Goal: Task Accomplishment & Management: Manage account settings

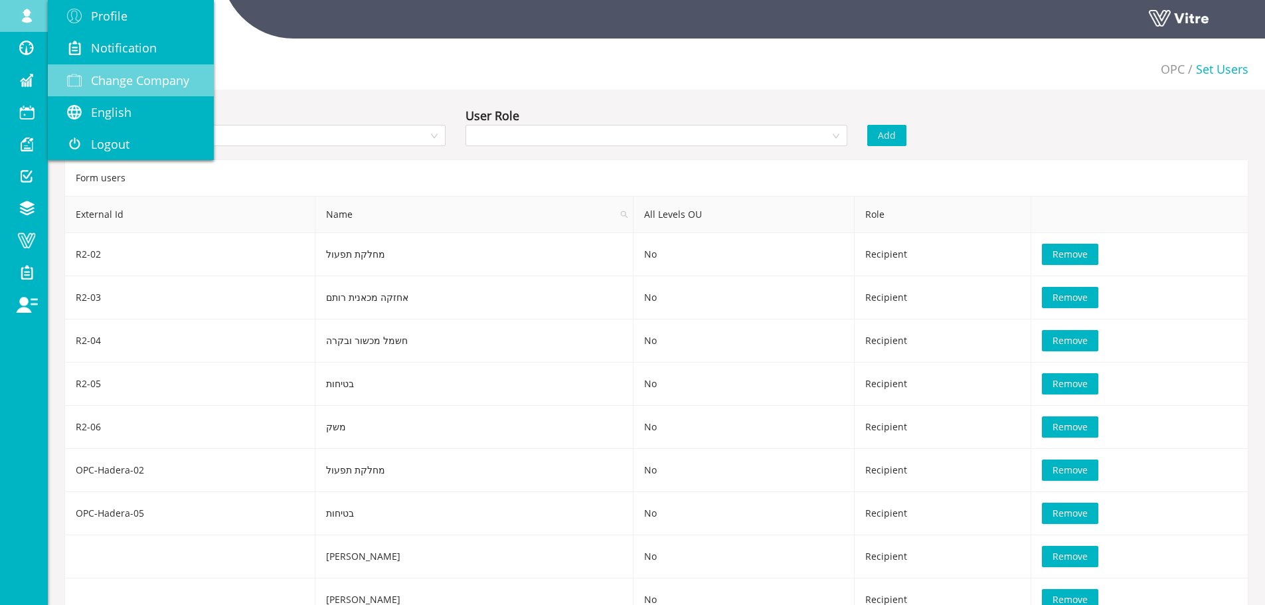
click at [199, 83] on link "Change Company" at bounding box center [131, 80] width 166 height 32
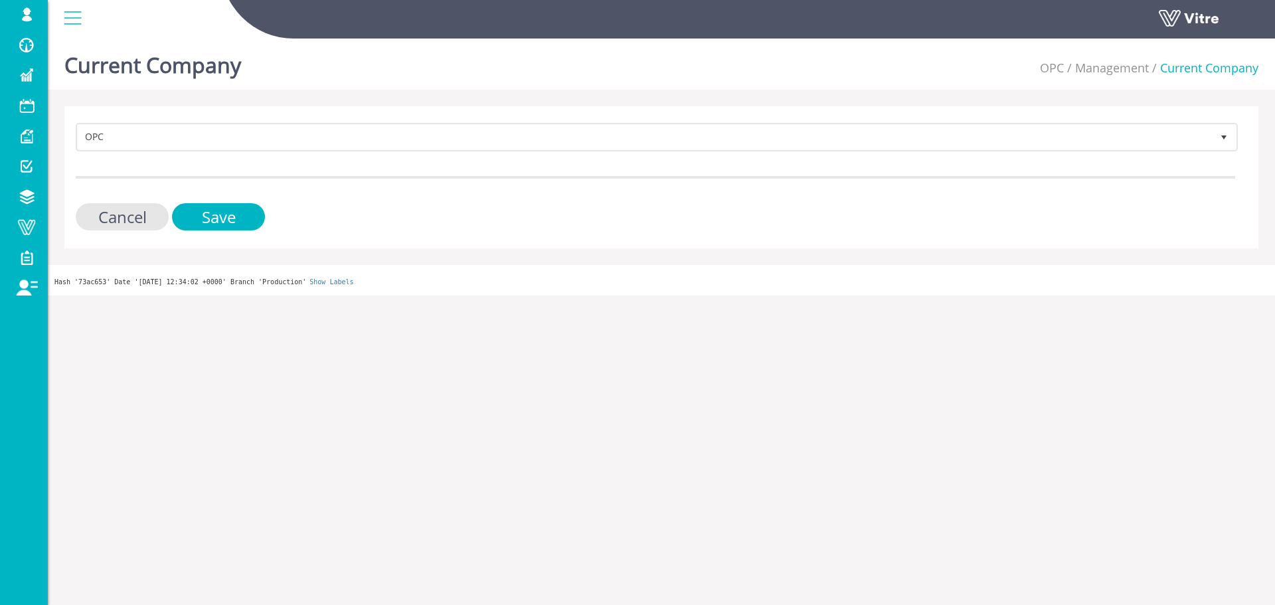
click at [394, 151] on form "OPC 272 Cancel Save" at bounding box center [655, 177] width 1159 height 108
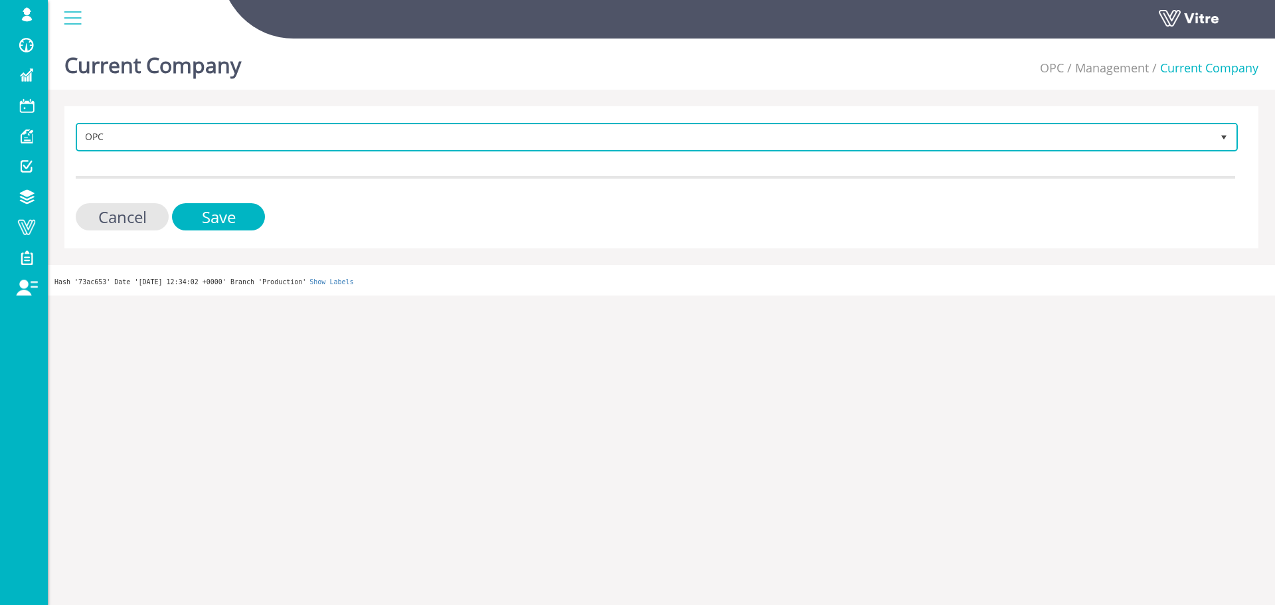
click at [395, 150] on span "OPC 272" at bounding box center [657, 137] width 1162 height 29
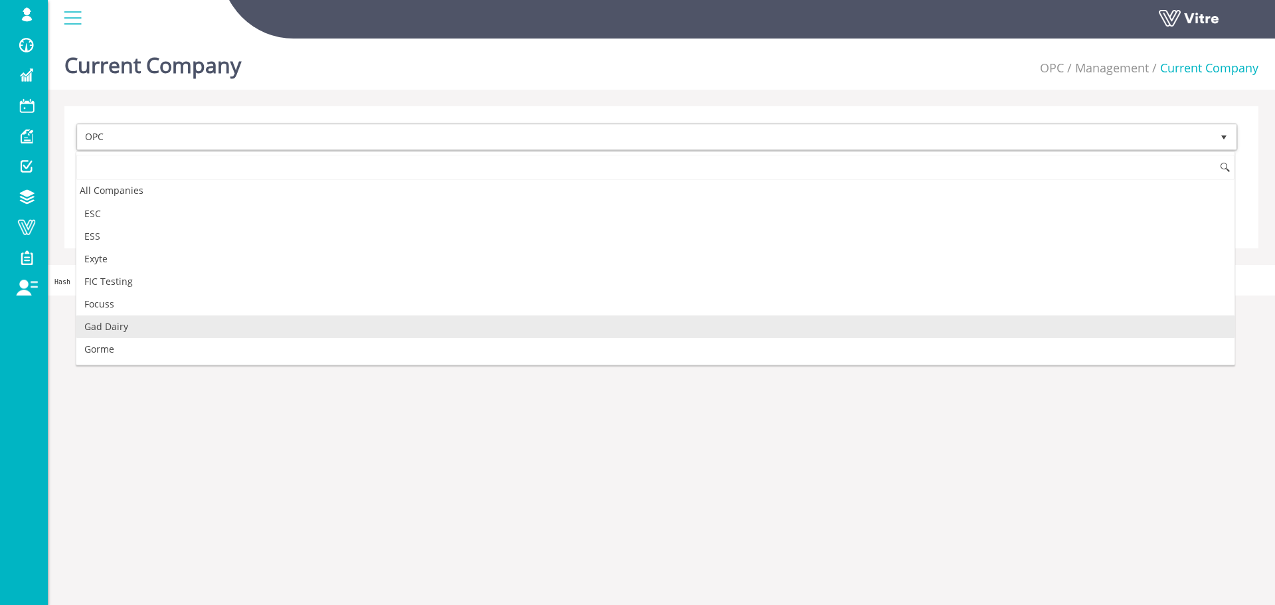
scroll to position [398, 0]
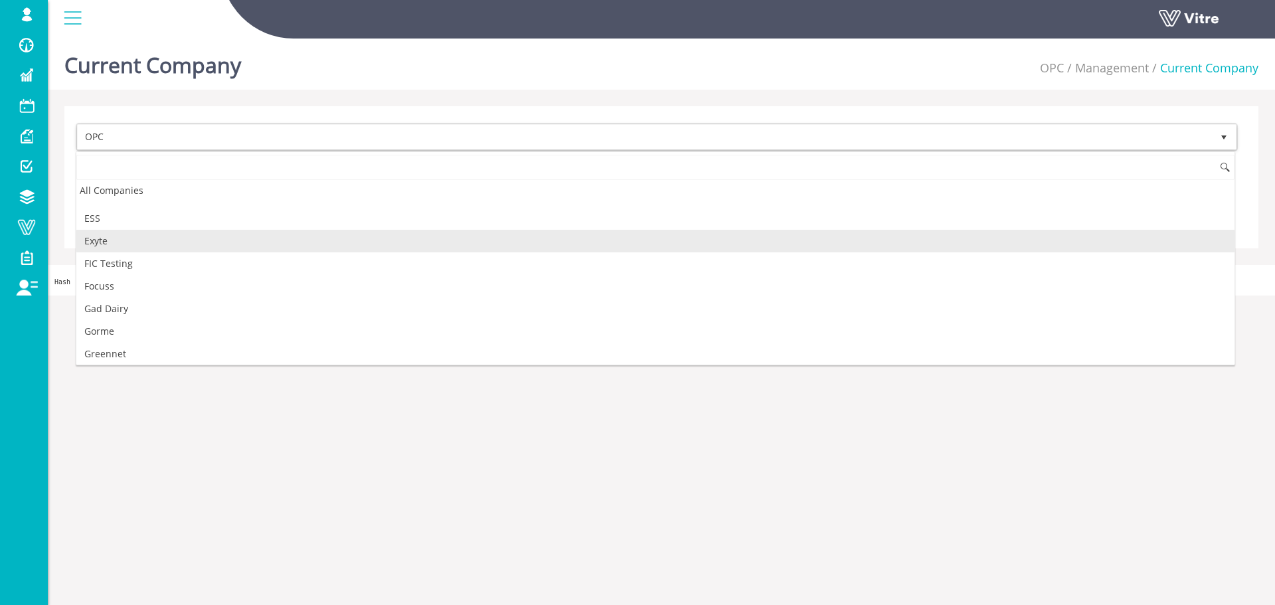
drag, startPoint x: 210, startPoint y: 254, endPoint x: 216, endPoint y: 244, distance: 11.4
click at [216, 244] on li "Exyte" at bounding box center [655, 241] width 1158 height 23
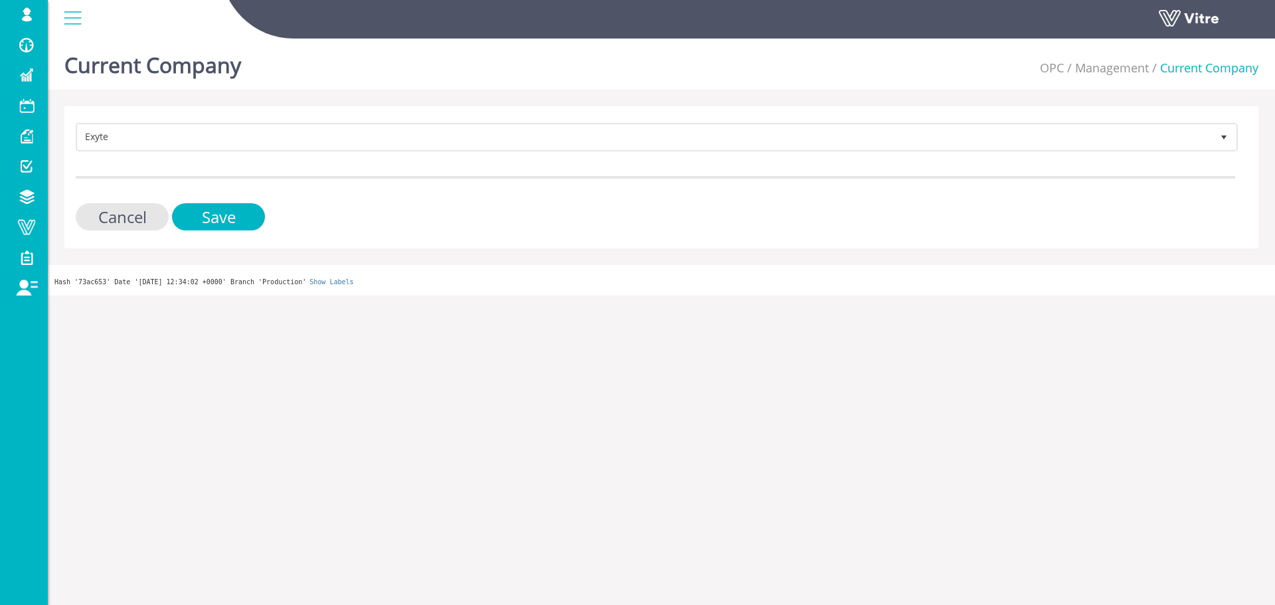
click at [244, 201] on form "Exyte 406 Cancel Save" at bounding box center [655, 177] width 1159 height 108
click at [241, 210] on input "Save" at bounding box center [218, 216] width 93 height 27
